Goal: Task Accomplishment & Management: Use online tool/utility

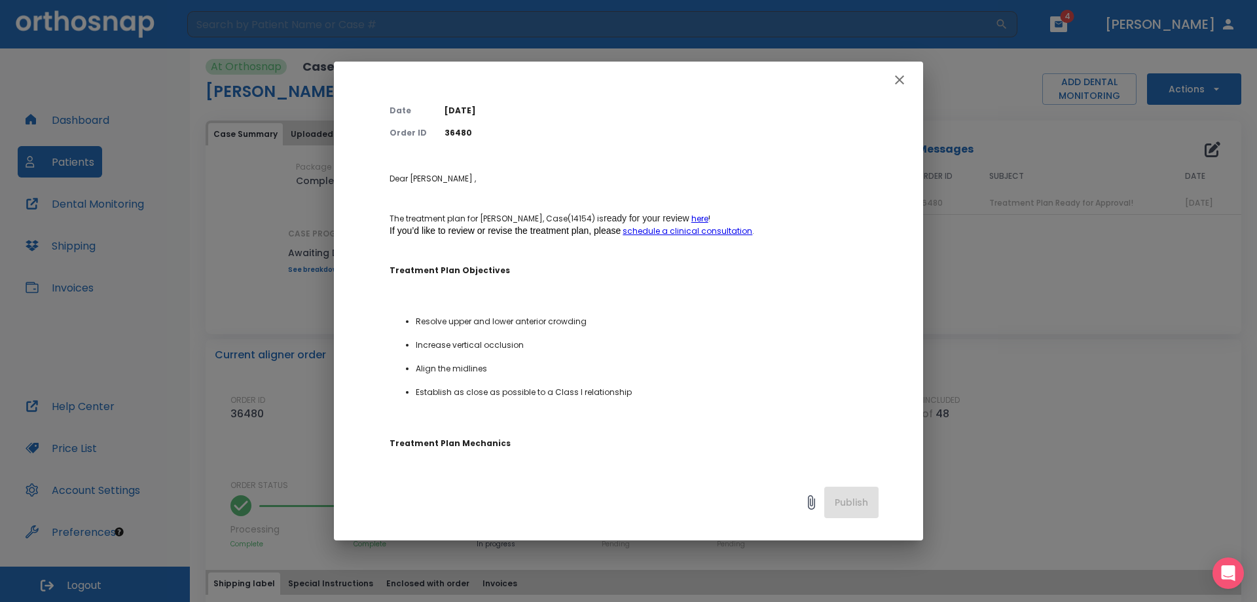
scroll to position [131, 0]
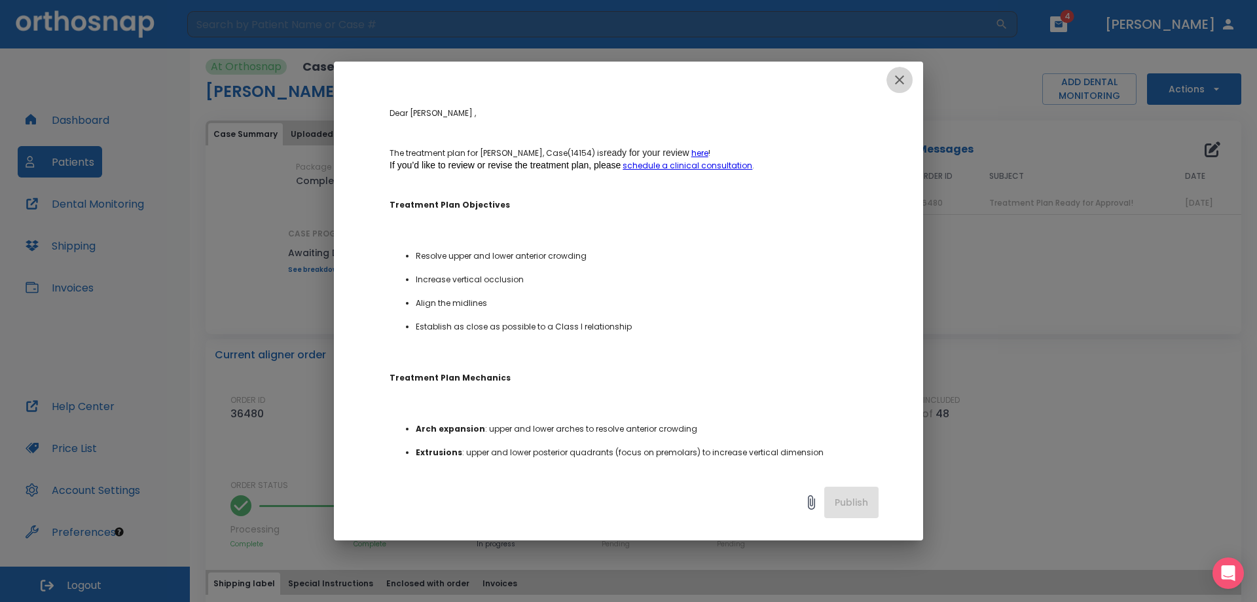
click at [898, 82] on icon "button" at bounding box center [900, 80] width 16 height 16
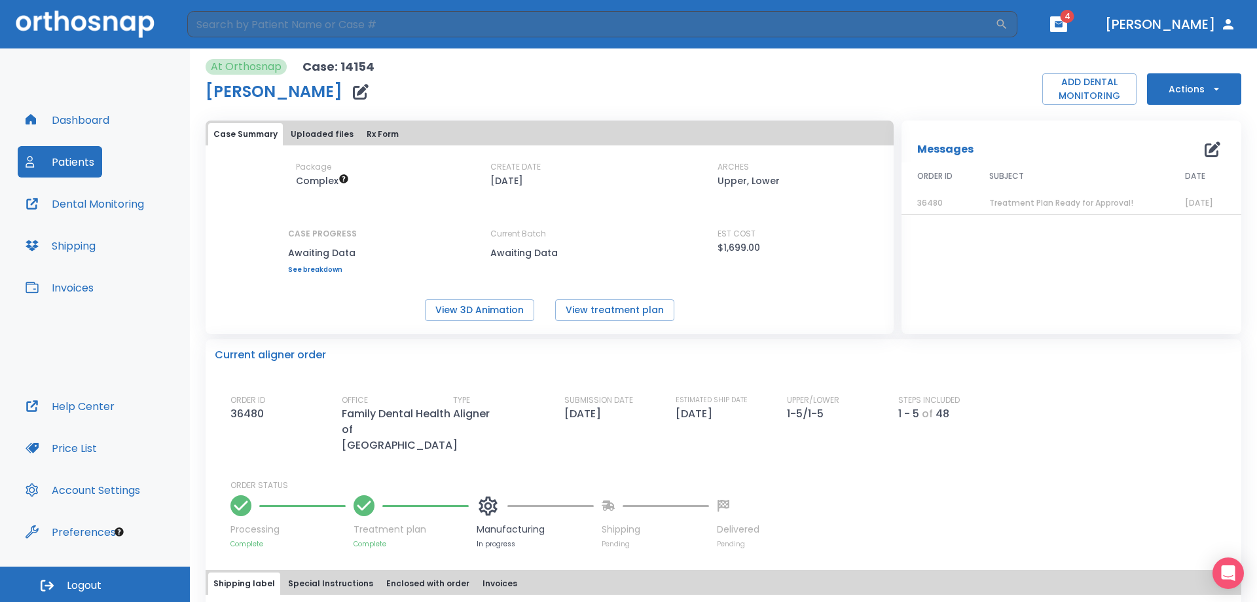
click at [1190, 89] on button "Actions" at bounding box center [1194, 88] width 94 height 31
click at [832, 100] on div at bounding box center [628, 301] width 1257 height 602
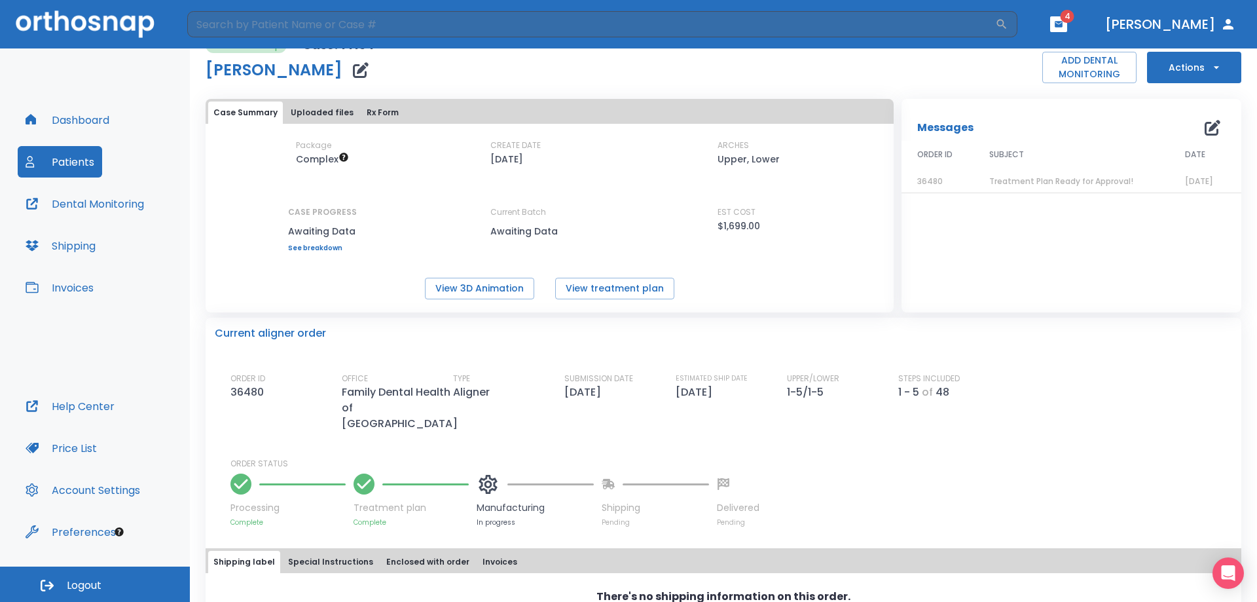
scroll to position [0, 0]
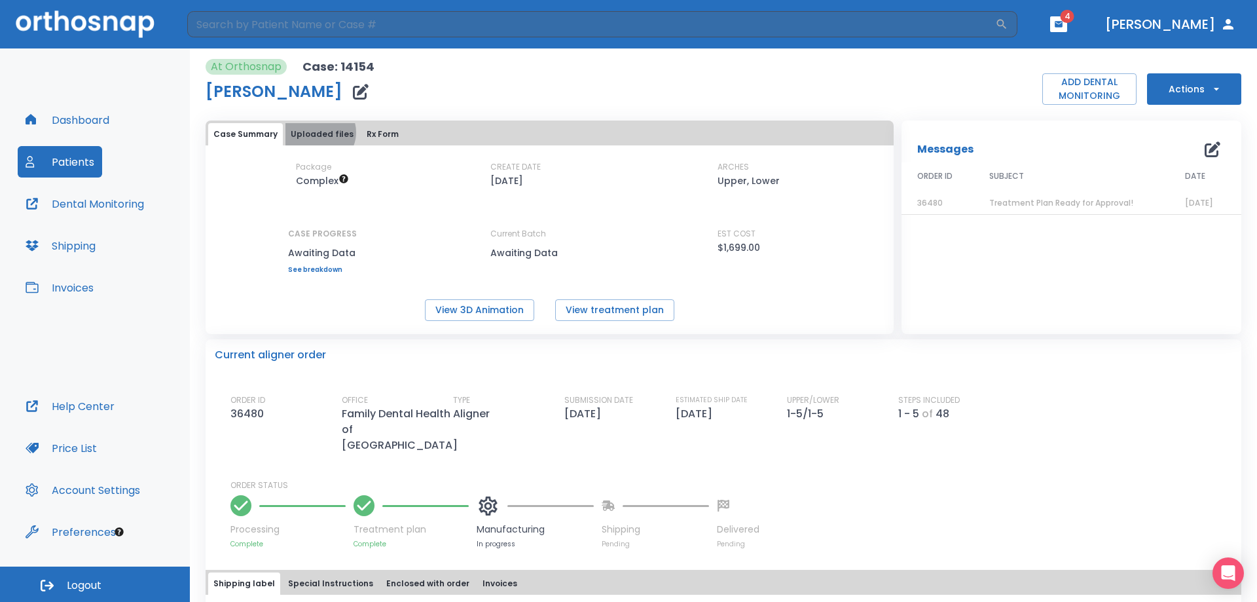
click at [317, 132] on button "Uploaded files" at bounding box center [321, 134] width 73 height 22
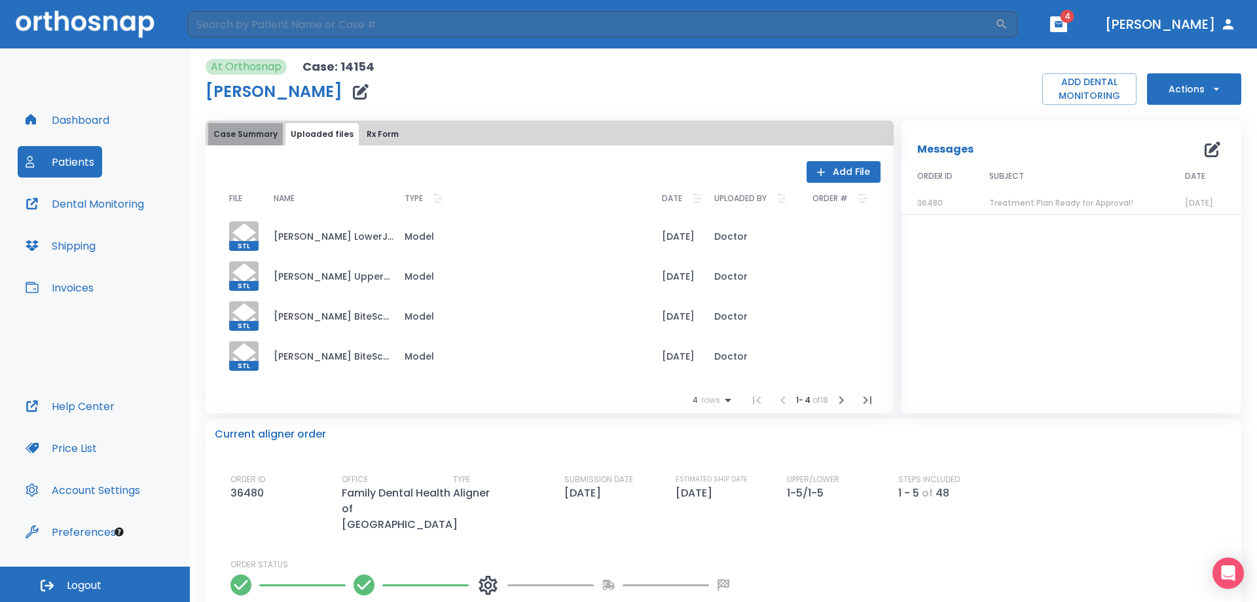
click at [242, 132] on button "Case Summary" at bounding box center [245, 134] width 75 height 22
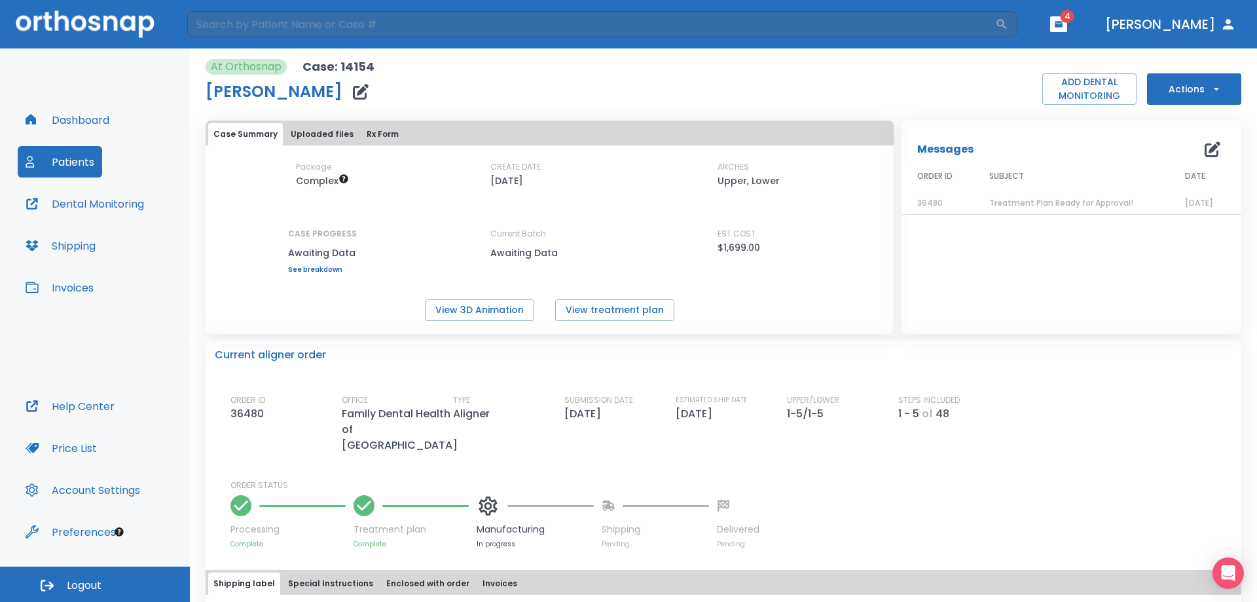
drag, startPoint x: 373, startPoint y: 133, endPoint x: 357, endPoint y: 134, distance: 15.7
click at [373, 134] on button "Rx Form" at bounding box center [382, 134] width 43 height 22
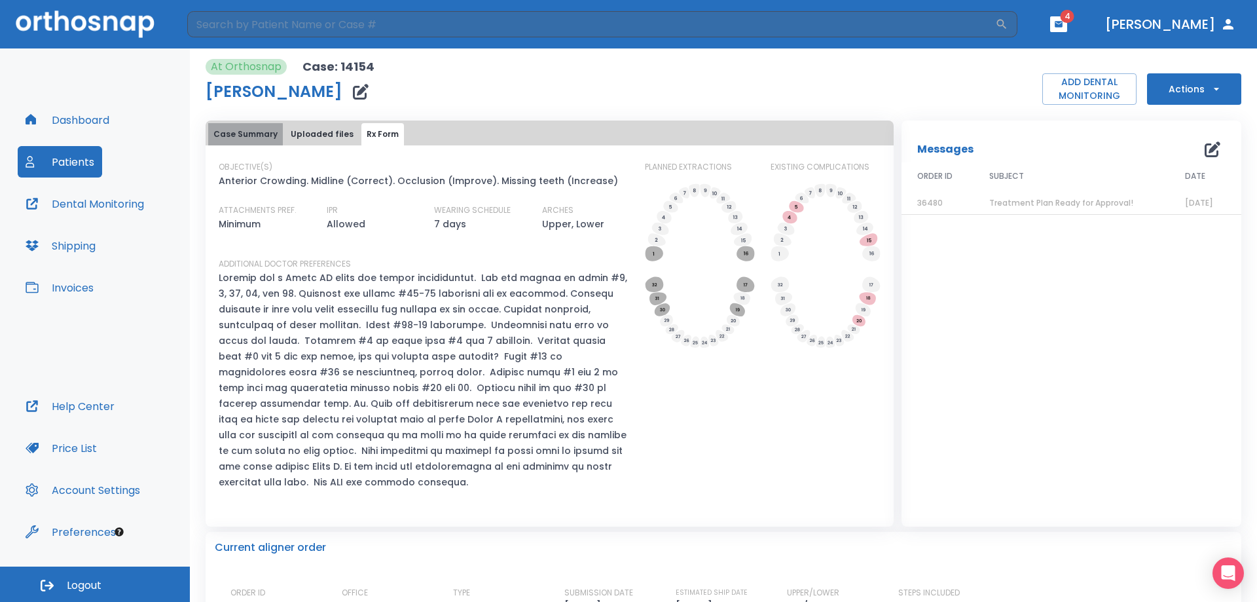
click at [245, 136] on button "Case Summary" at bounding box center [245, 134] width 75 height 22
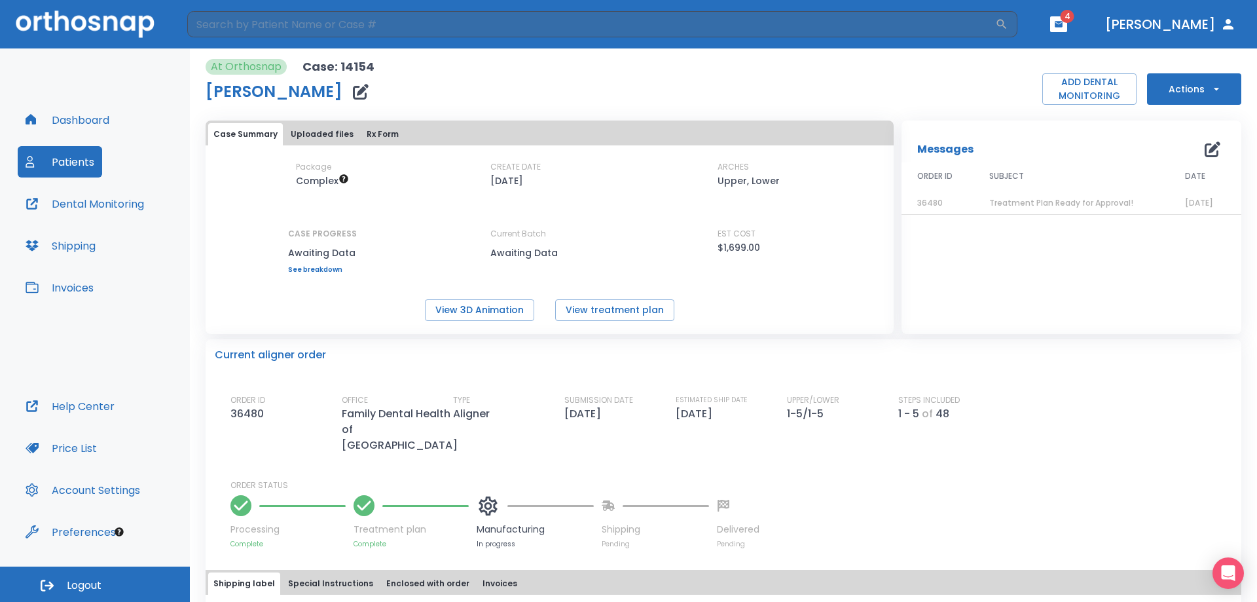
click at [122, 209] on button "Dental Monitoring" at bounding box center [85, 203] width 134 height 31
click at [630, 308] on button "View treatment plan" at bounding box center [614, 310] width 119 height 22
click at [379, 137] on button "Rx Form" at bounding box center [382, 134] width 43 height 22
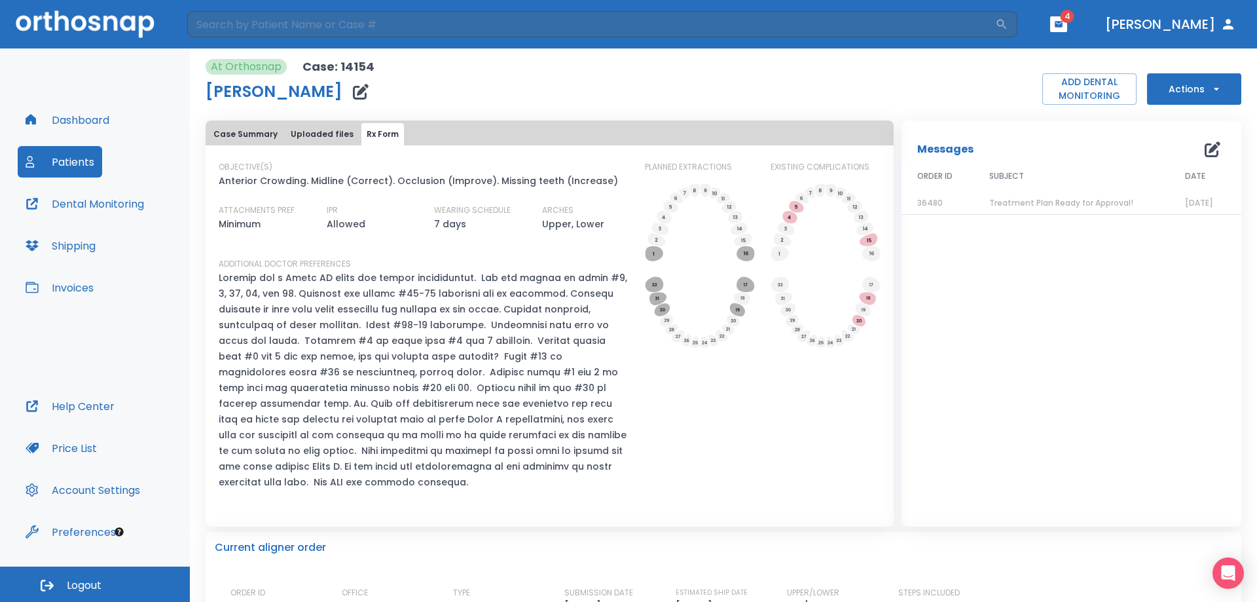
click at [253, 126] on button "Case Summary" at bounding box center [245, 134] width 75 height 22
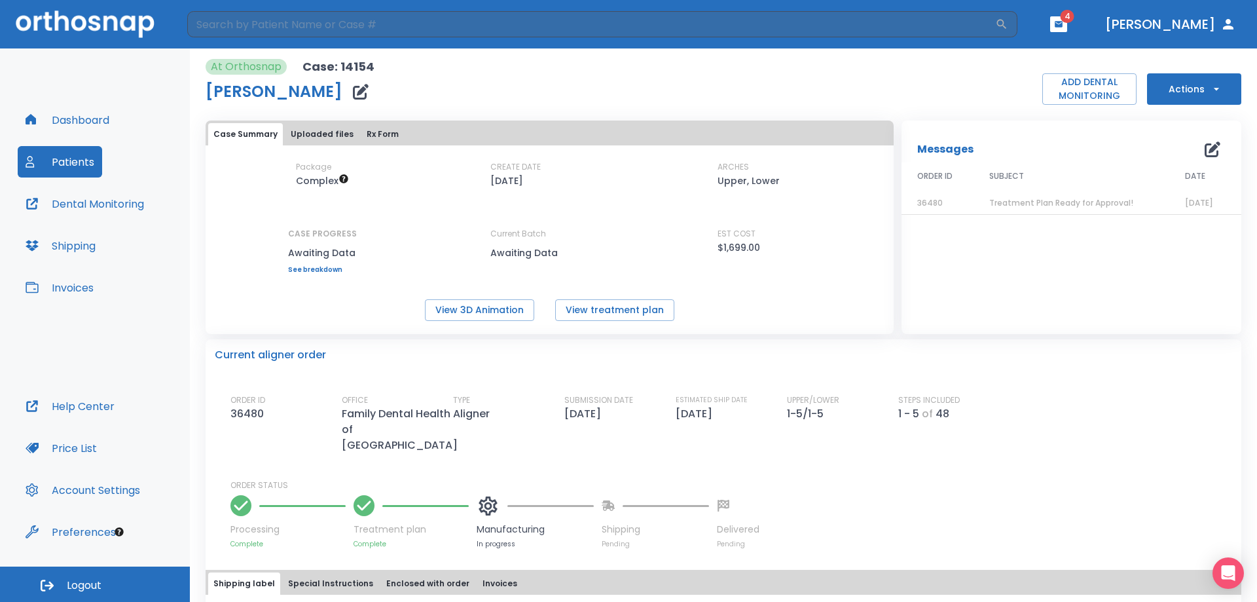
click at [323, 270] on link "See breakdown" at bounding box center [322, 270] width 69 height 8
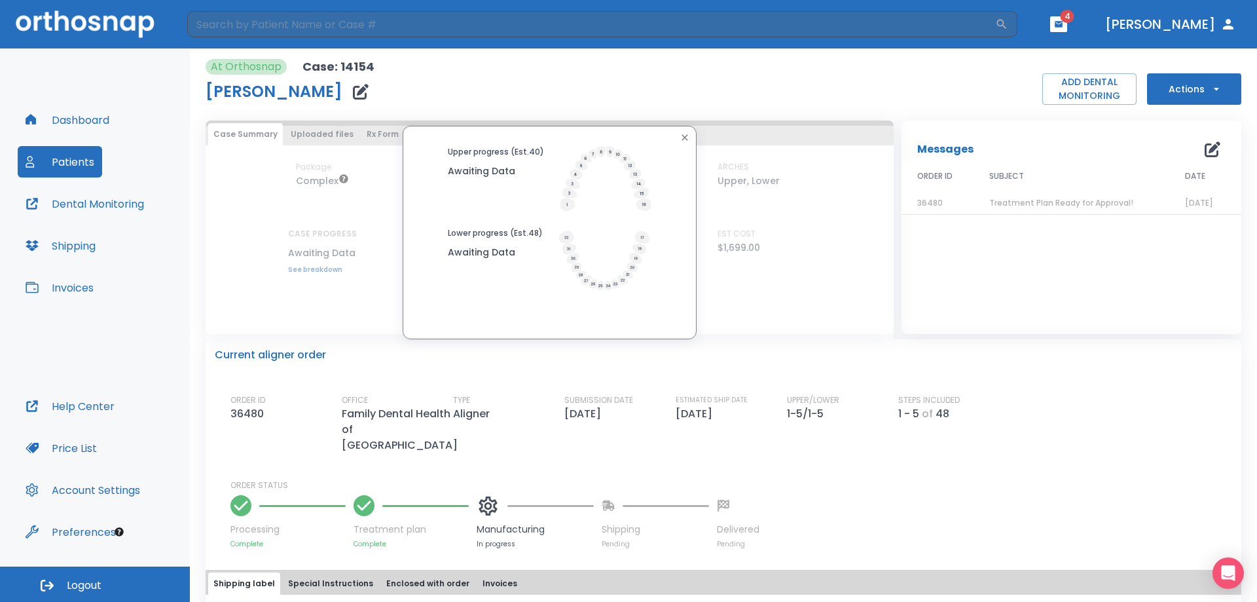
click at [680, 137] on icon "button" at bounding box center [685, 137] width 10 height 10
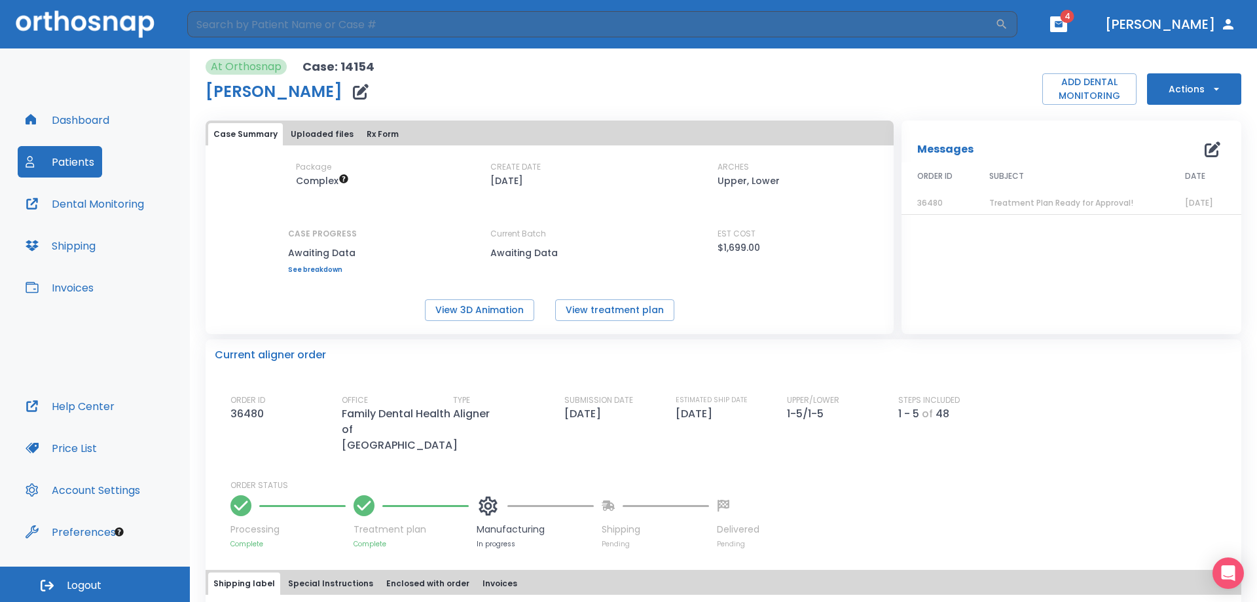
click at [757, 293] on div "Package Complex CREATE DATE 09/08/25 ARCHES Upper, Lower CASE PROGRESS Awaiting…" at bounding box center [550, 241] width 688 height 160
click at [1181, 85] on button "Actions" at bounding box center [1194, 88] width 94 height 31
click at [1175, 223] on p "Schedule consult" at bounding box center [1184, 225] width 70 height 12
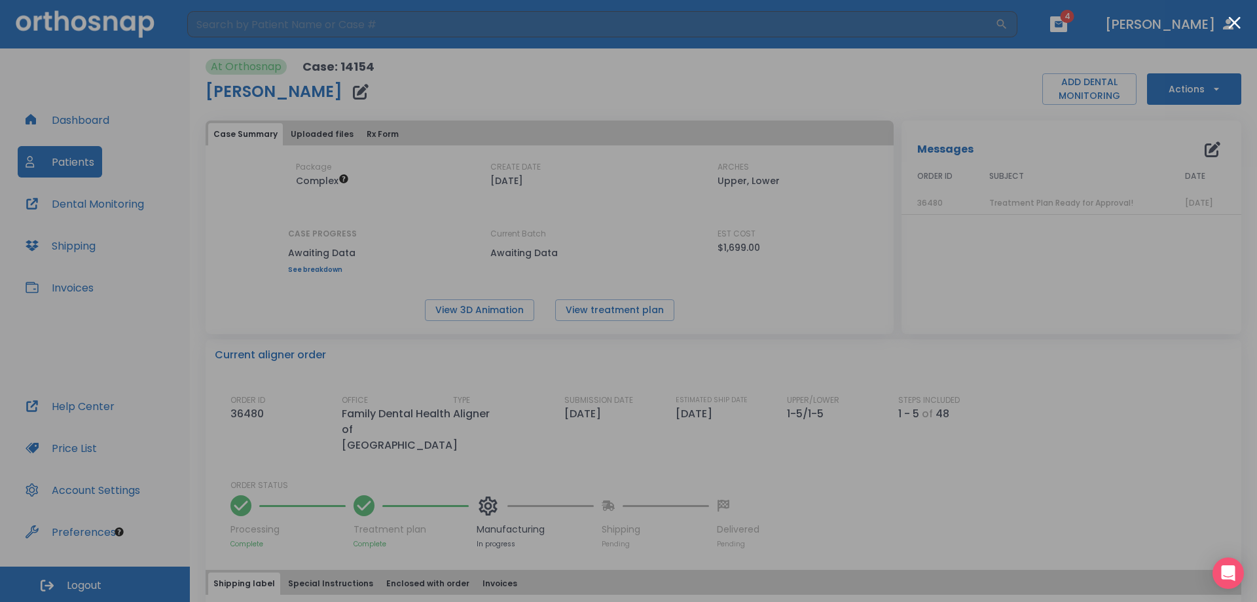
click at [606, 72] on div at bounding box center [628, 301] width 1257 height 602
